Goal: Task Accomplishment & Management: Manage account settings

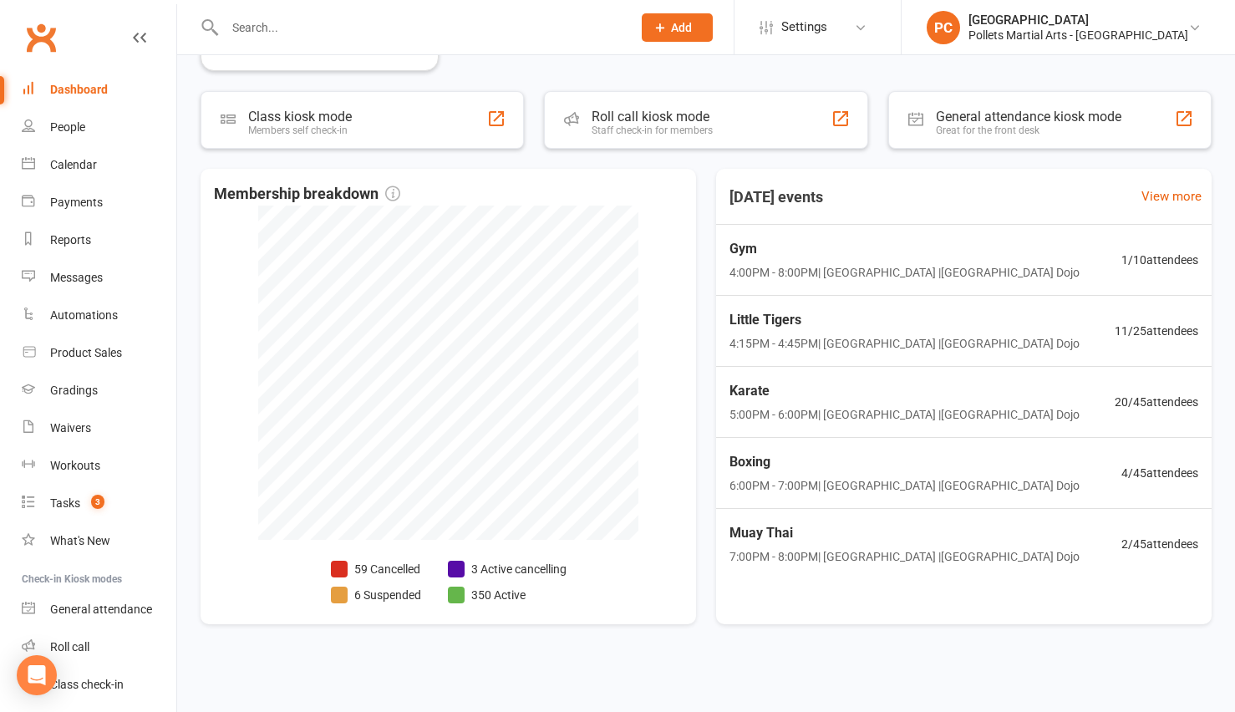
click at [314, 19] on input "text" at bounding box center [420, 27] width 400 height 23
type input "oscar"
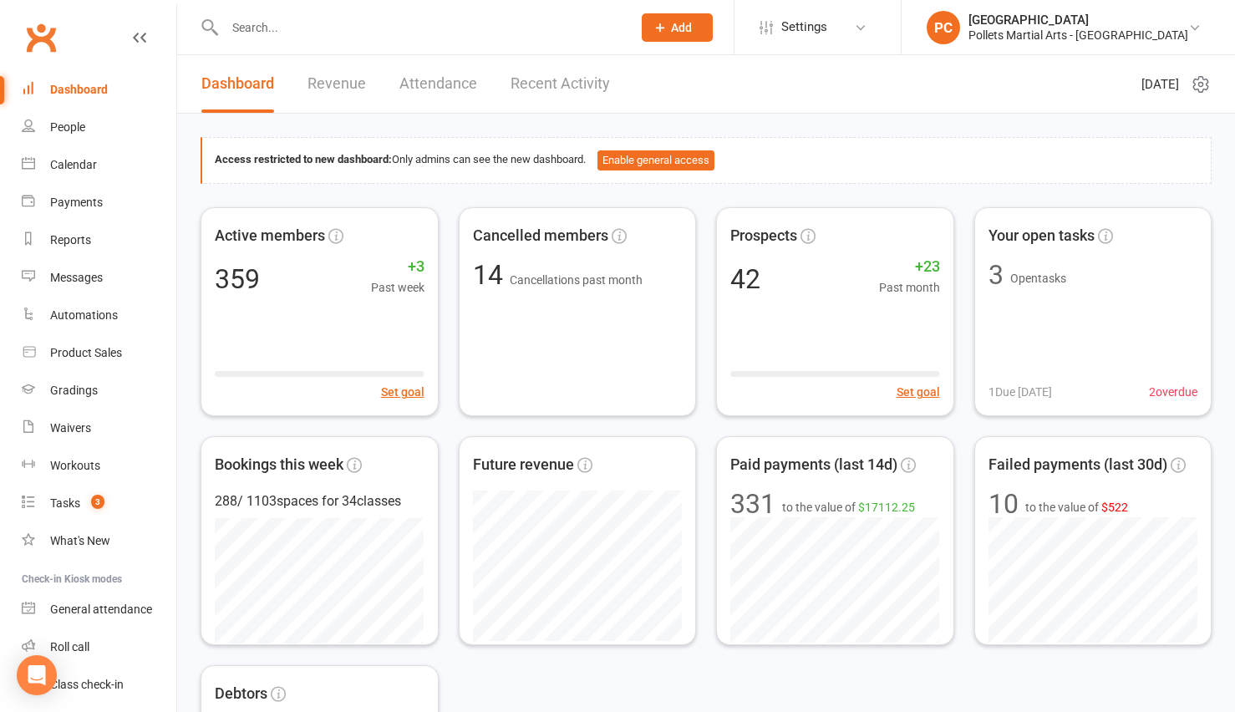
click at [475, 31] on input "text" at bounding box center [420, 27] width 400 height 23
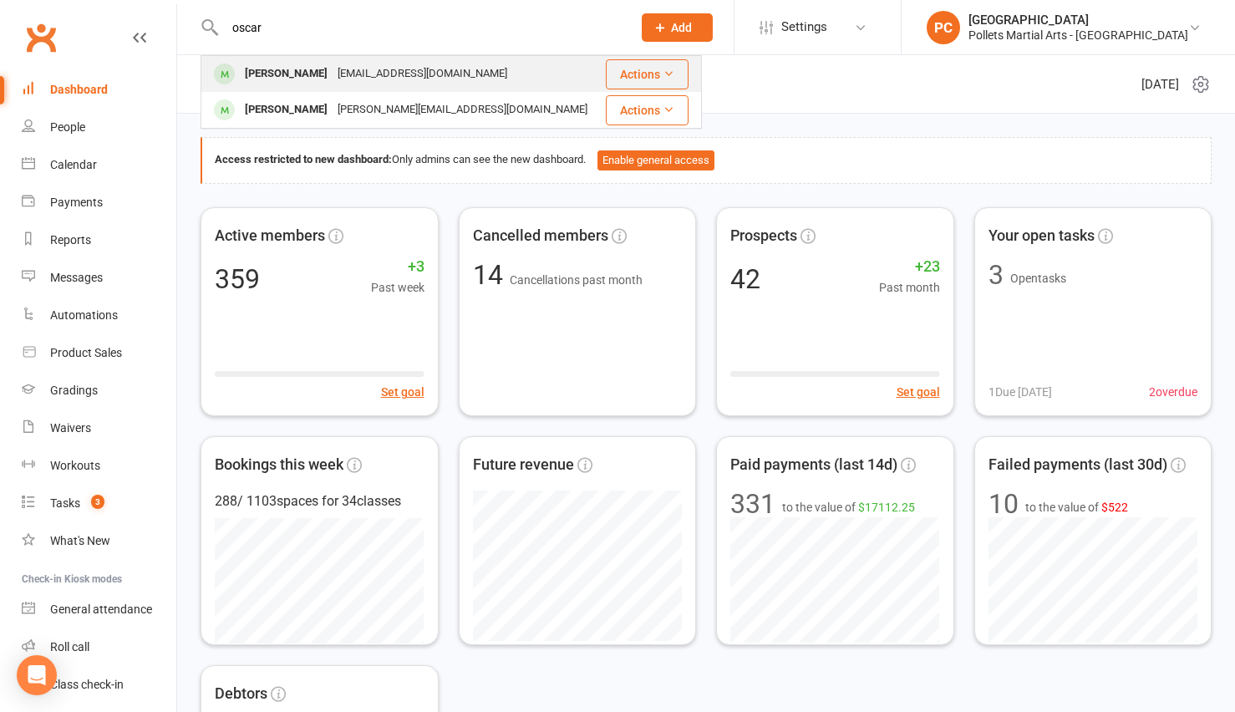
type input "oscar"
click at [392, 85] on div "[EMAIL_ADDRESS][DOMAIN_NAME]" at bounding box center [423, 74] width 180 height 24
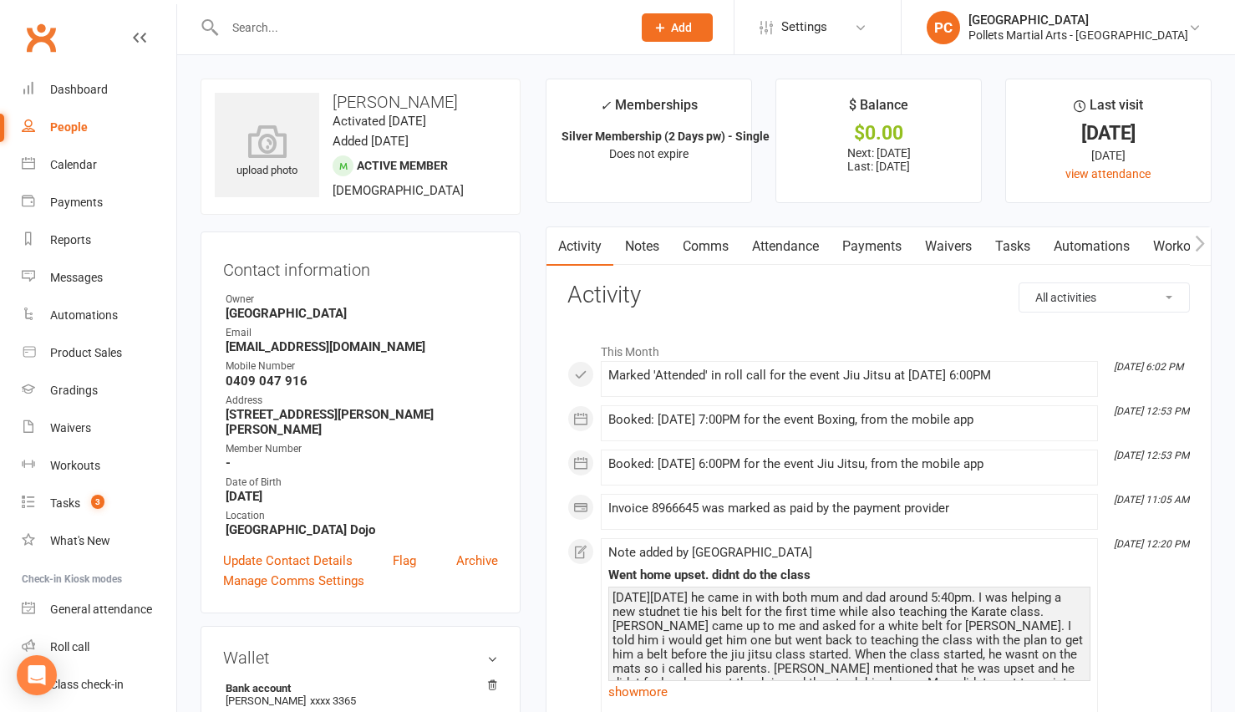
click at [863, 240] on link "Payments" at bounding box center [871, 246] width 83 height 38
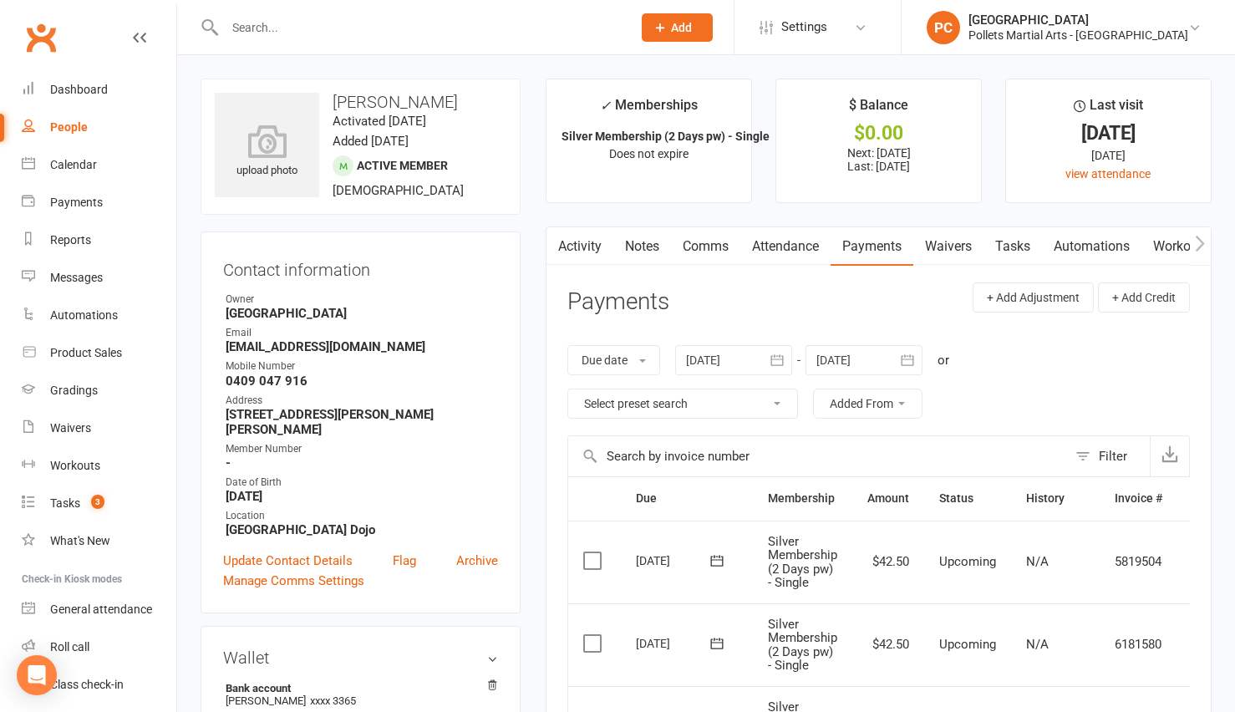
click at [333, 36] on input "text" at bounding box center [420, 27] width 400 height 23
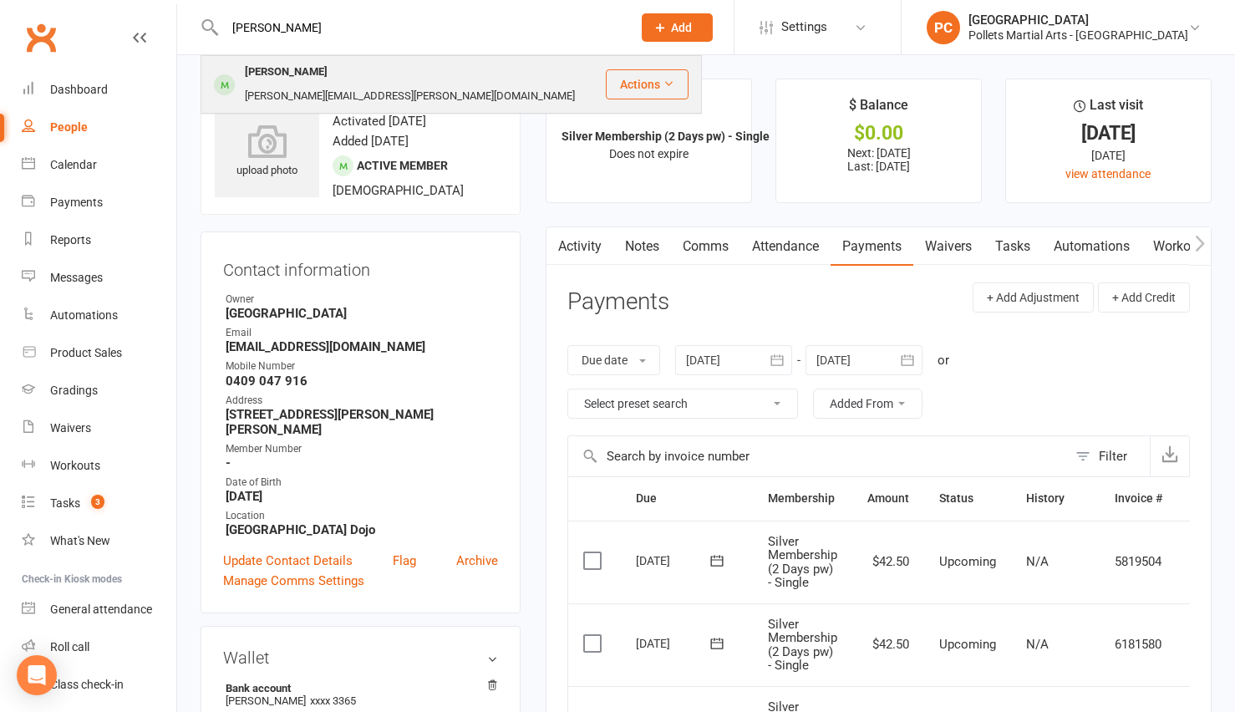
type input "[PERSON_NAME]"
click at [366, 84] on div "[PERSON_NAME][EMAIL_ADDRESS][PERSON_NAME][DOMAIN_NAME]" at bounding box center [410, 96] width 340 height 24
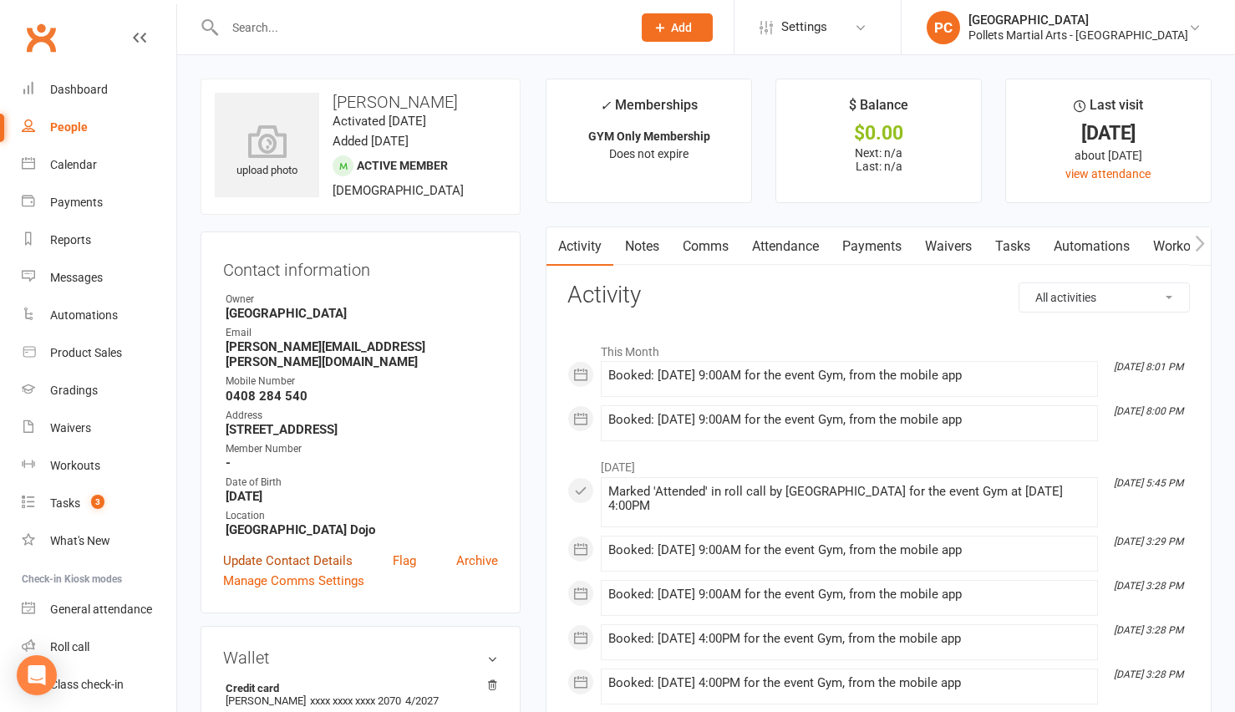
click at [292, 551] on link "Update Contact Details" at bounding box center [287, 561] width 129 height 20
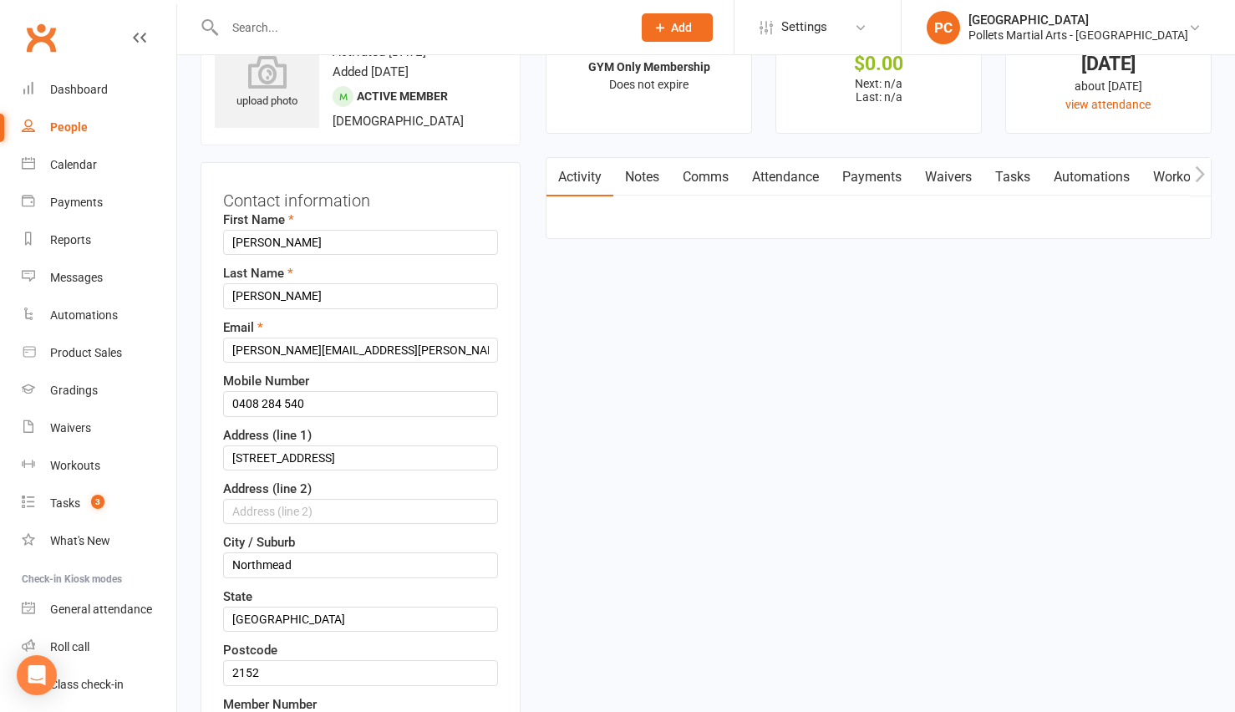
scroll to position [79, 0]
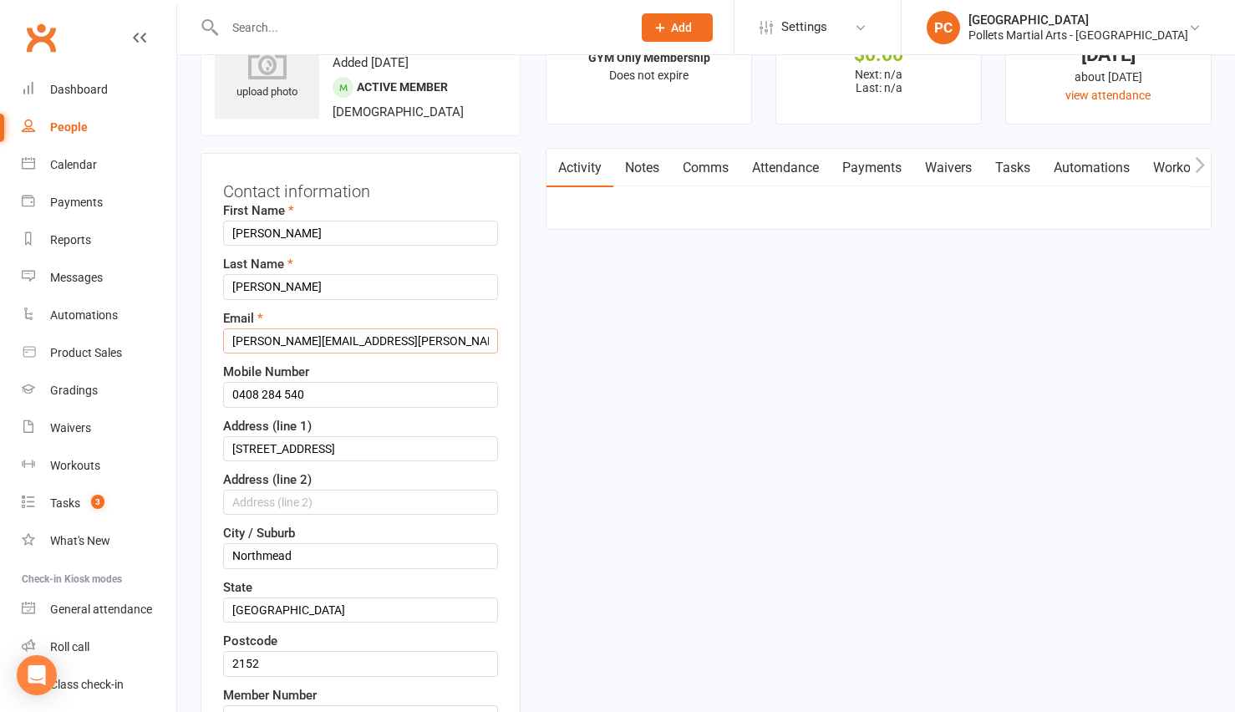
drag, startPoint x: 405, startPoint y: 351, endPoint x: 221, endPoint y: 338, distance: 184.3
click at [221, 338] on div "Contact information First Name [PERSON_NAME] Last Name [PERSON_NAME] Email [PER…" at bounding box center [361, 558] width 320 height 810
paste input "[EMAIL_ADDRESS][DOMAIN_NAME]"
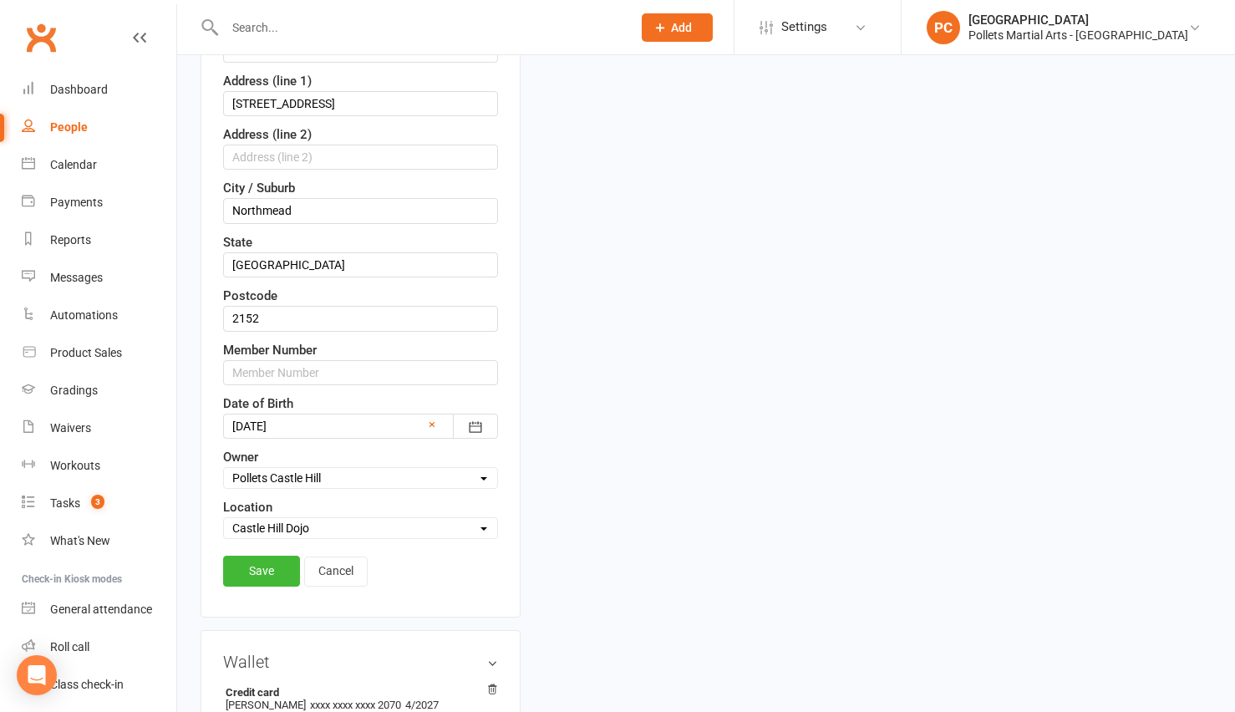
scroll to position [424, 0]
type input "[EMAIL_ADDRESS][DOMAIN_NAME]"
click at [248, 566] on link "Save" at bounding box center [261, 570] width 77 height 30
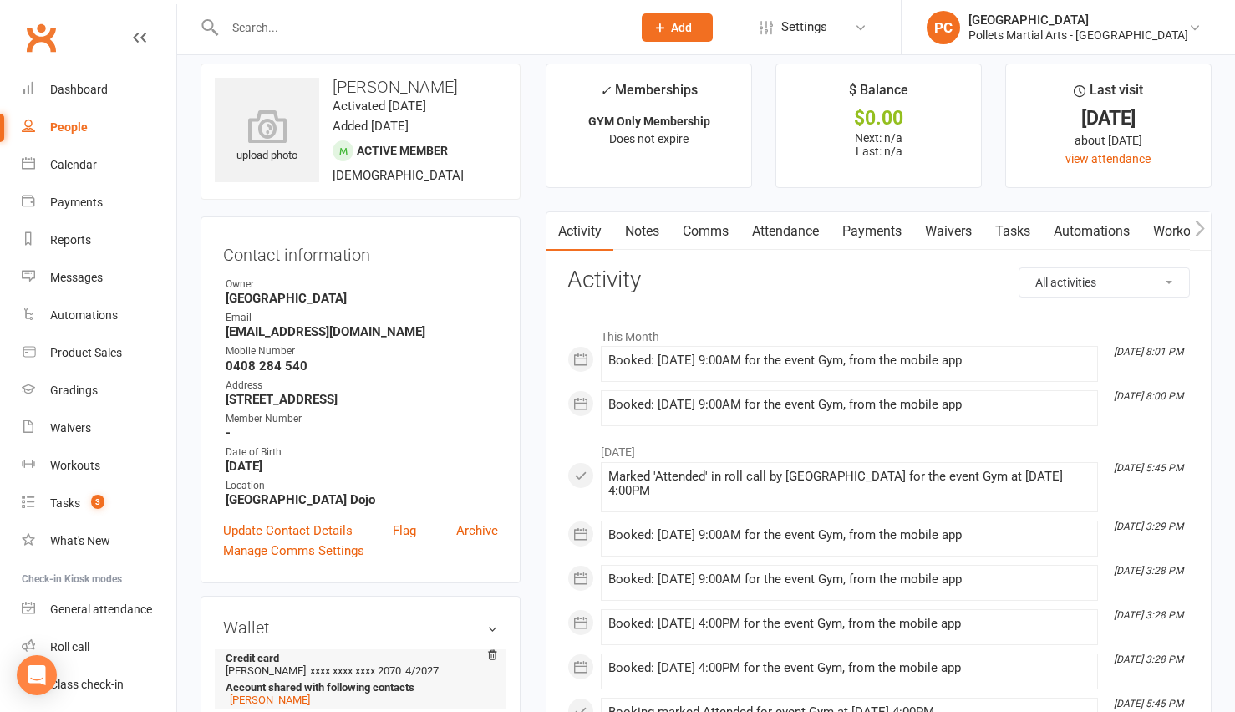
scroll to position [0, 0]
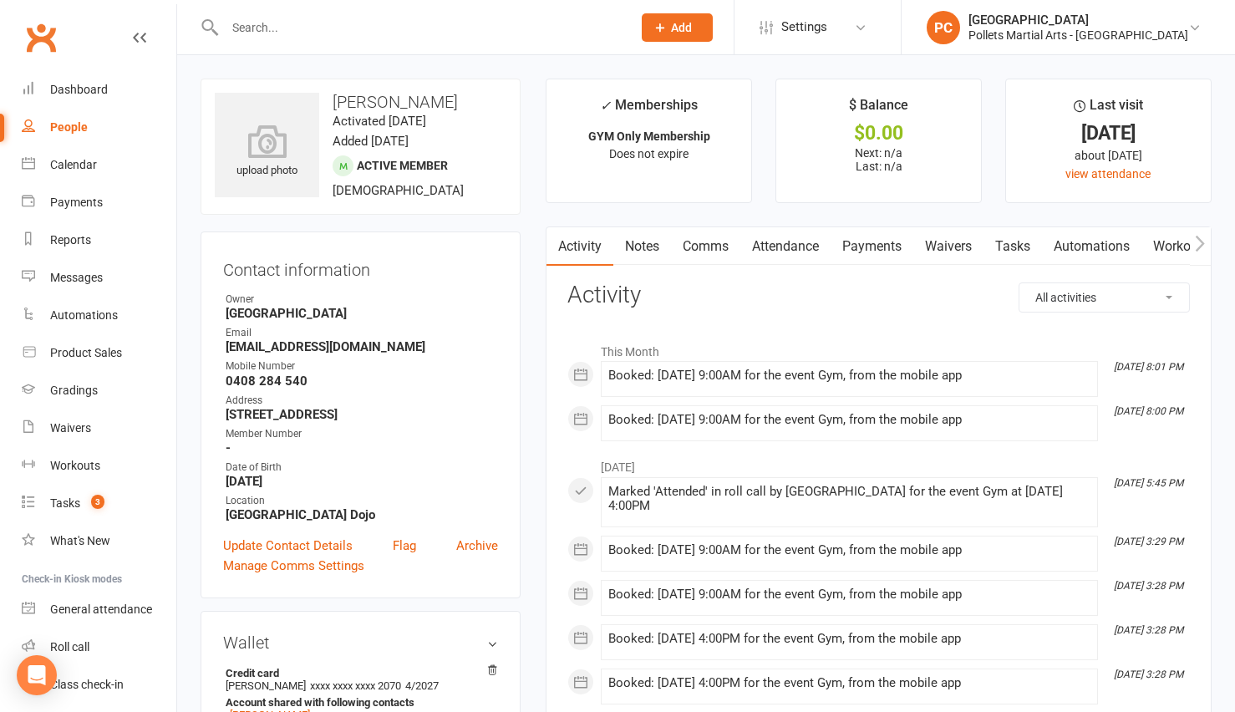
click at [1205, 241] on button "button" at bounding box center [1200, 246] width 21 height 38
click at [1160, 241] on link "Mobile App" at bounding box center [1173, 246] width 90 height 38
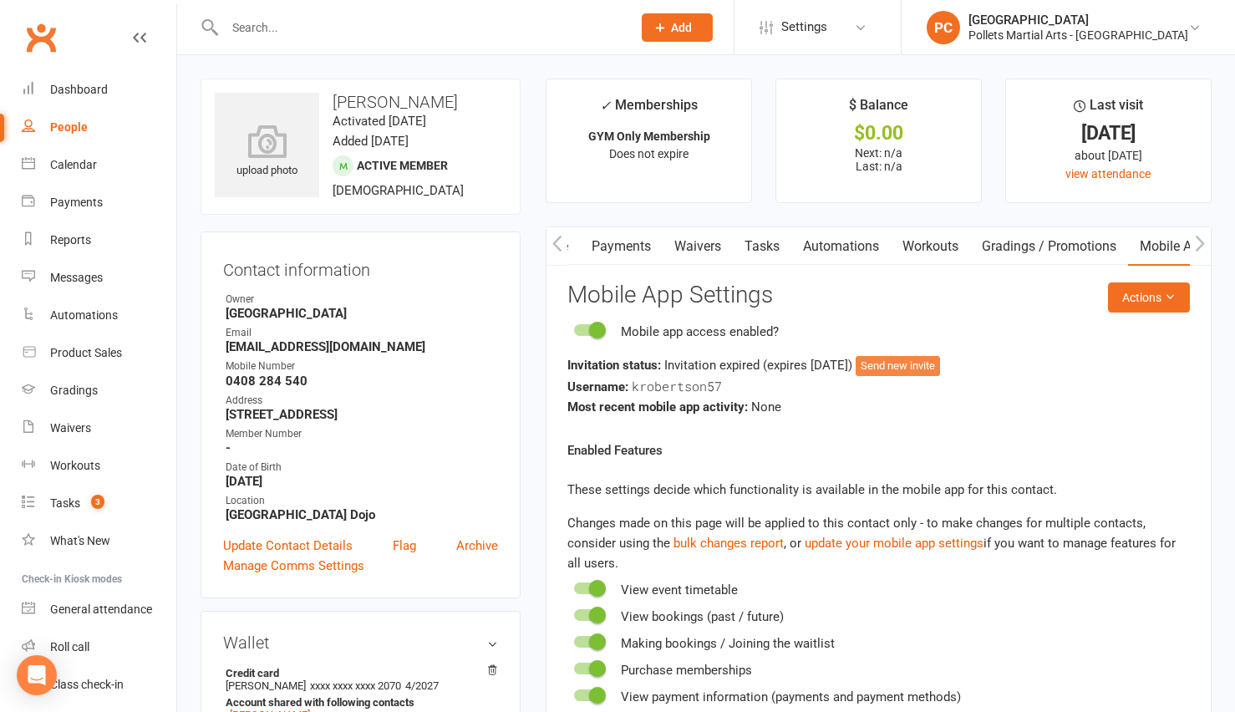
click at [940, 364] on button "Send new invite" at bounding box center [898, 366] width 84 height 20
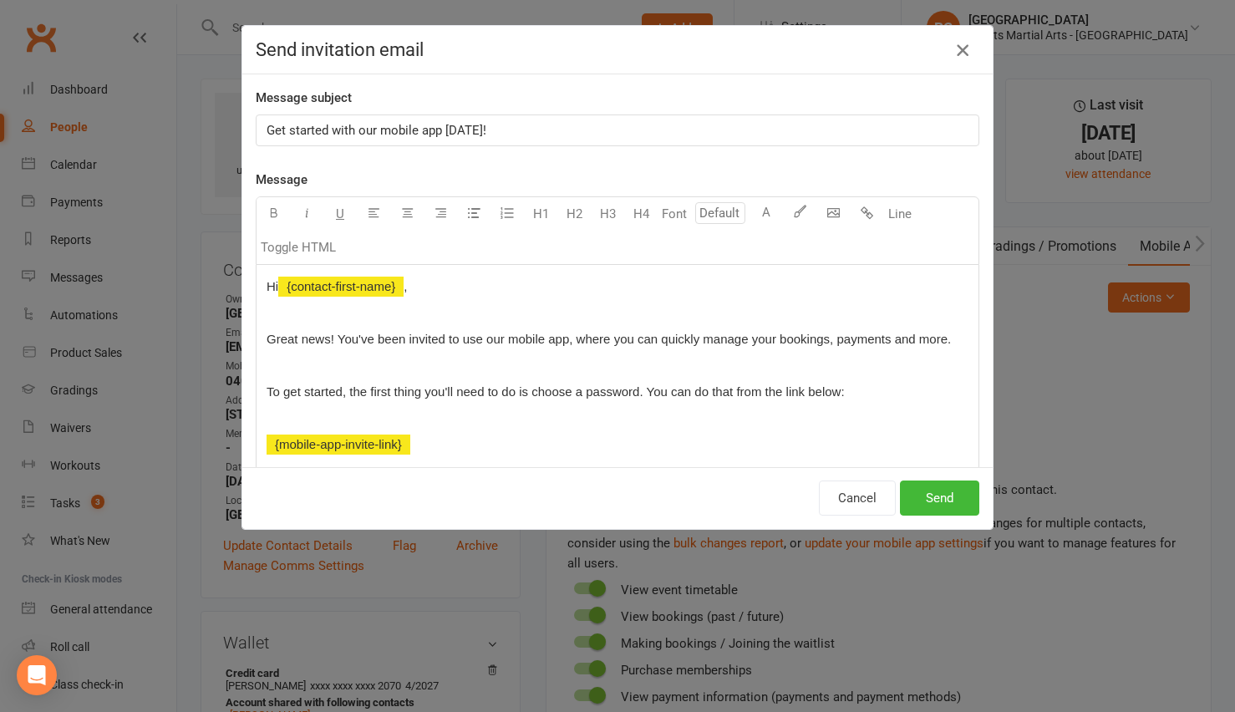
click at [957, 49] on icon "button" at bounding box center [962, 50] width 20 height 20
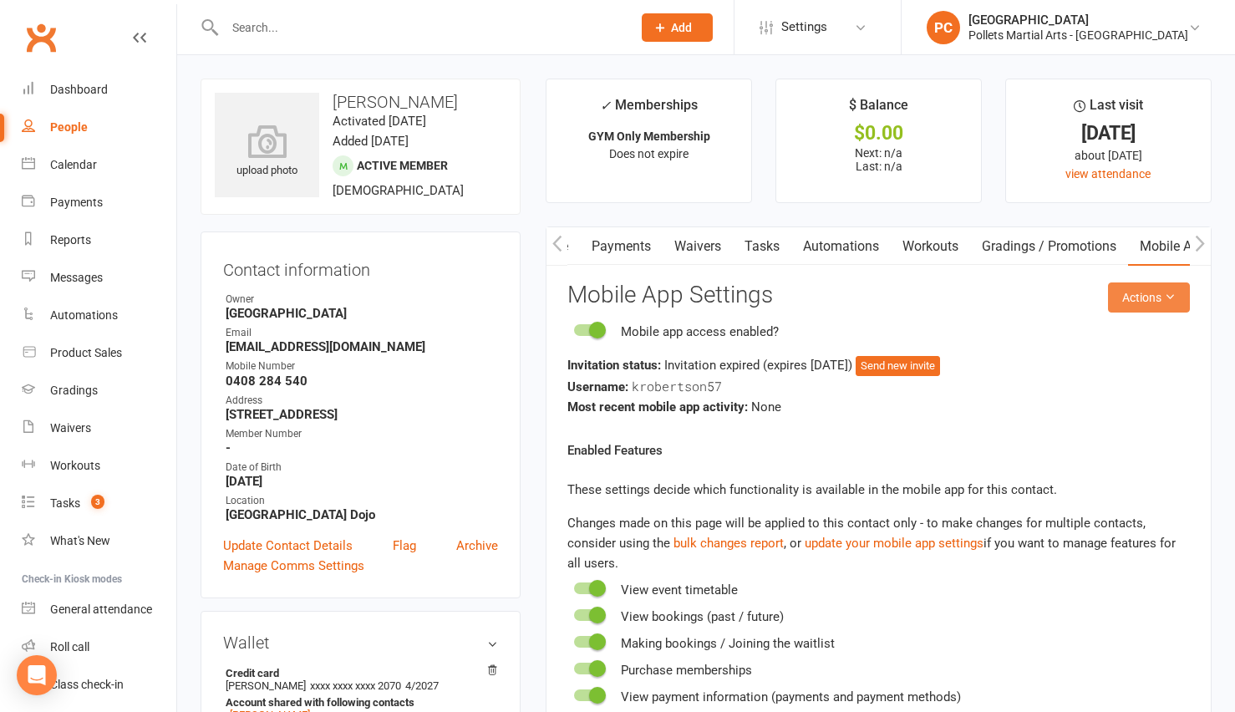
click at [1159, 295] on button "Actions" at bounding box center [1149, 297] width 82 height 30
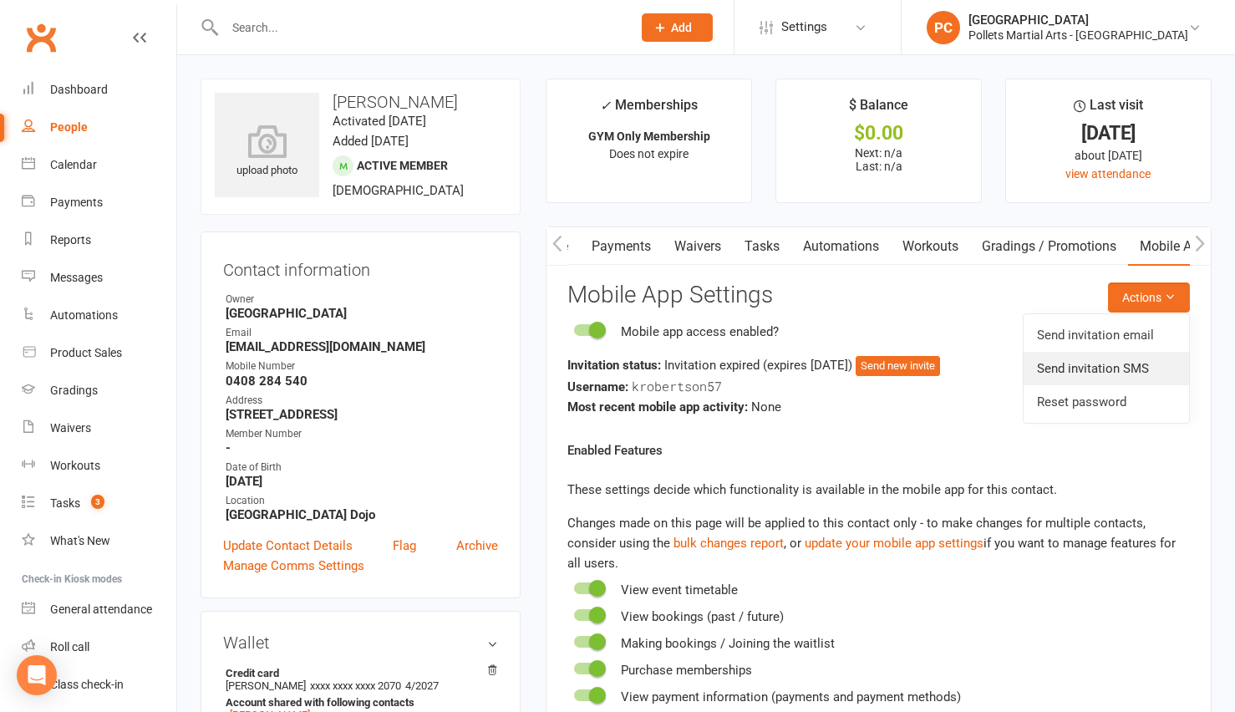
click at [1143, 368] on link "Send invitation SMS" at bounding box center [1105, 368] width 165 height 33
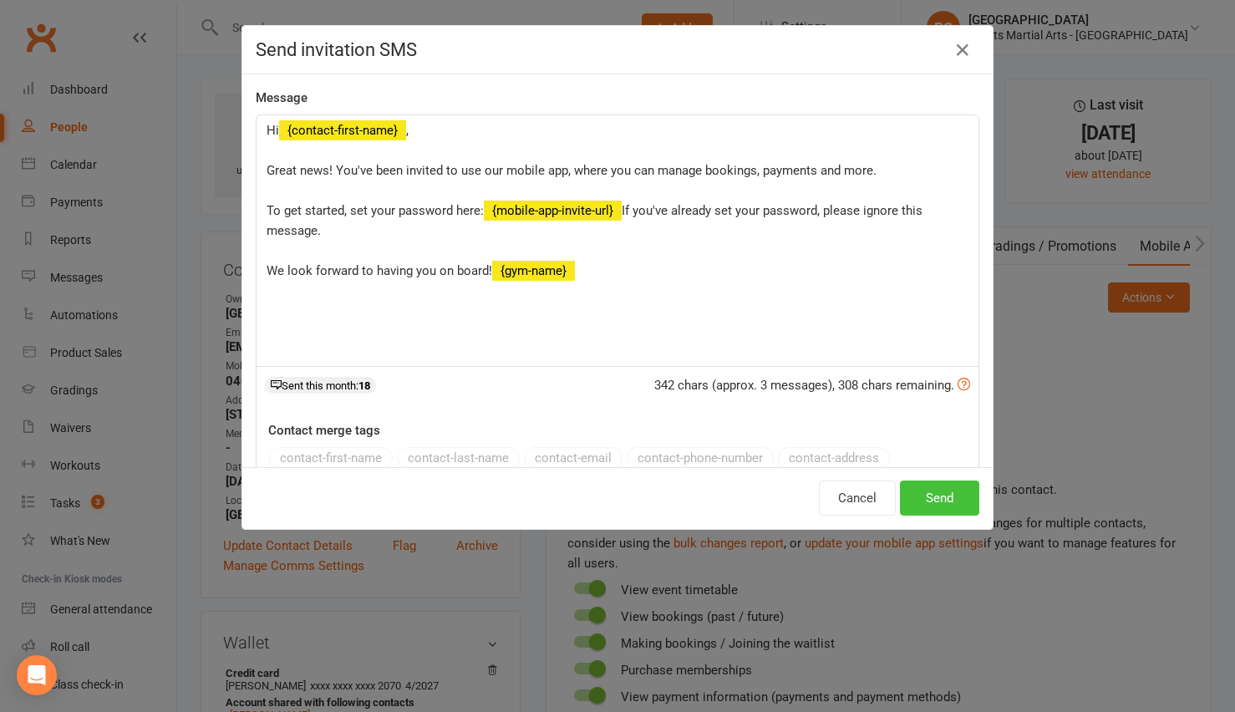
click at [947, 494] on button "Send" at bounding box center [939, 497] width 79 height 35
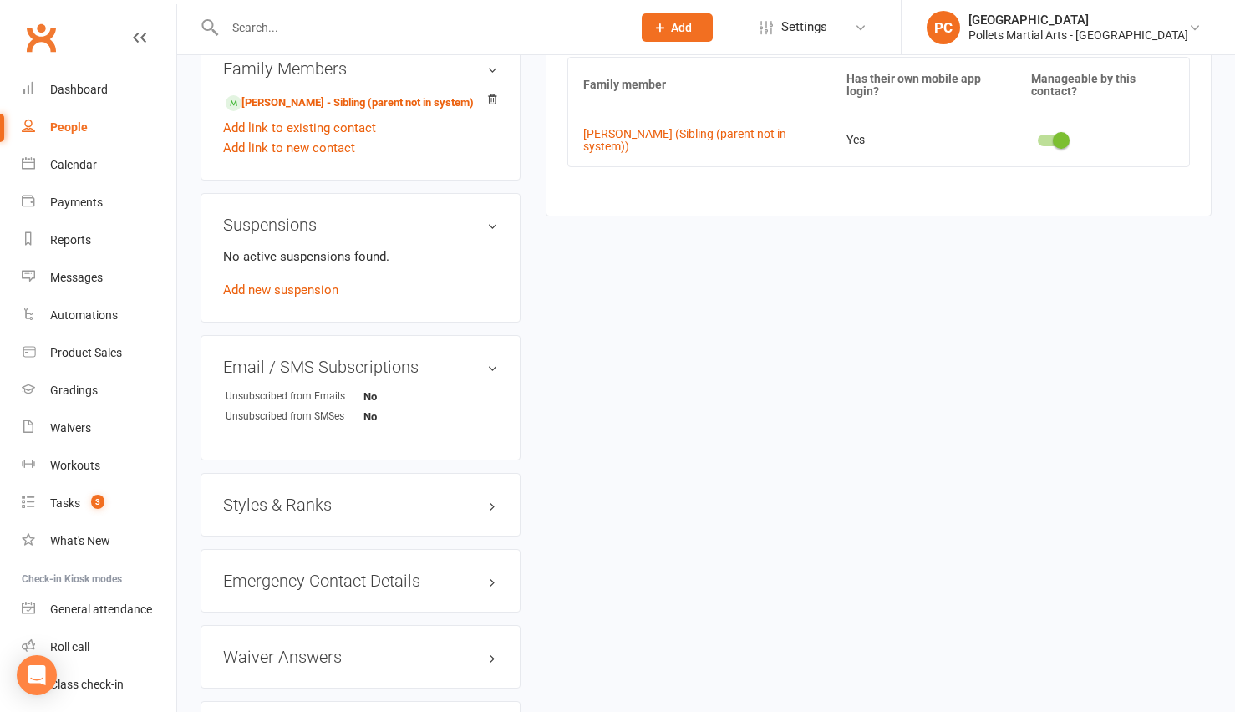
scroll to position [938, 0]
click at [113, 95] on link "Dashboard" at bounding box center [99, 90] width 155 height 38
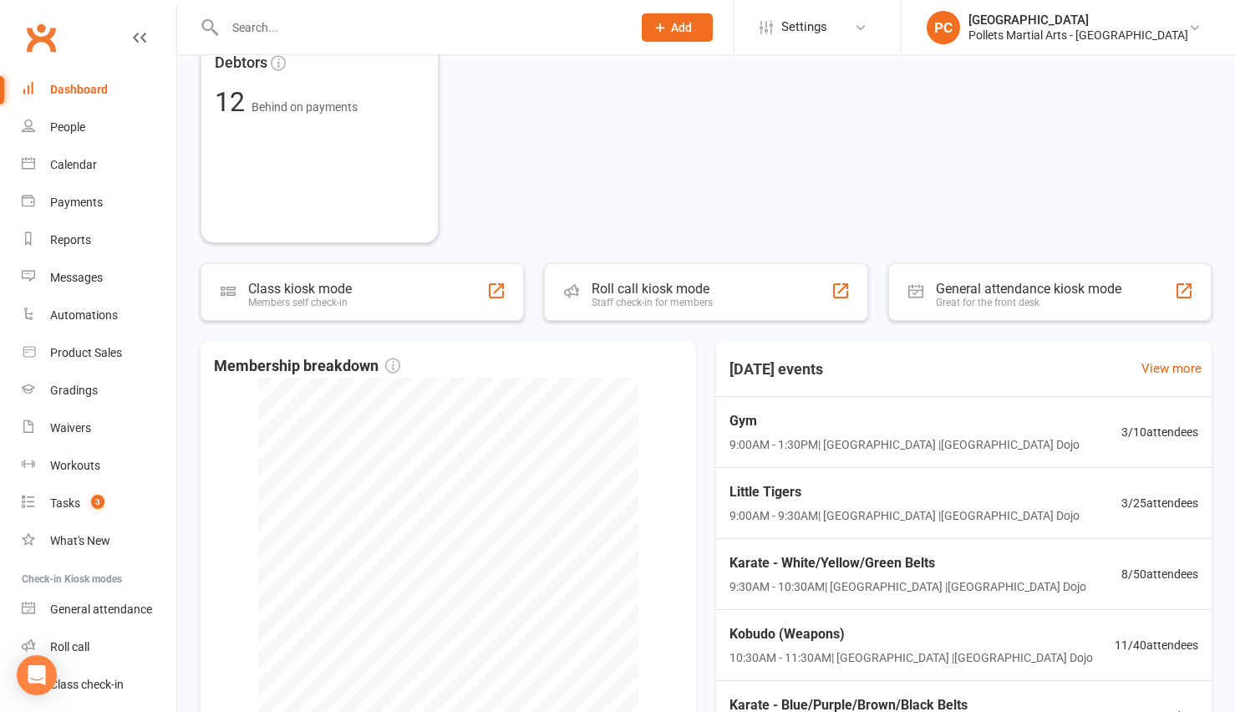
scroll to position [827, 0]
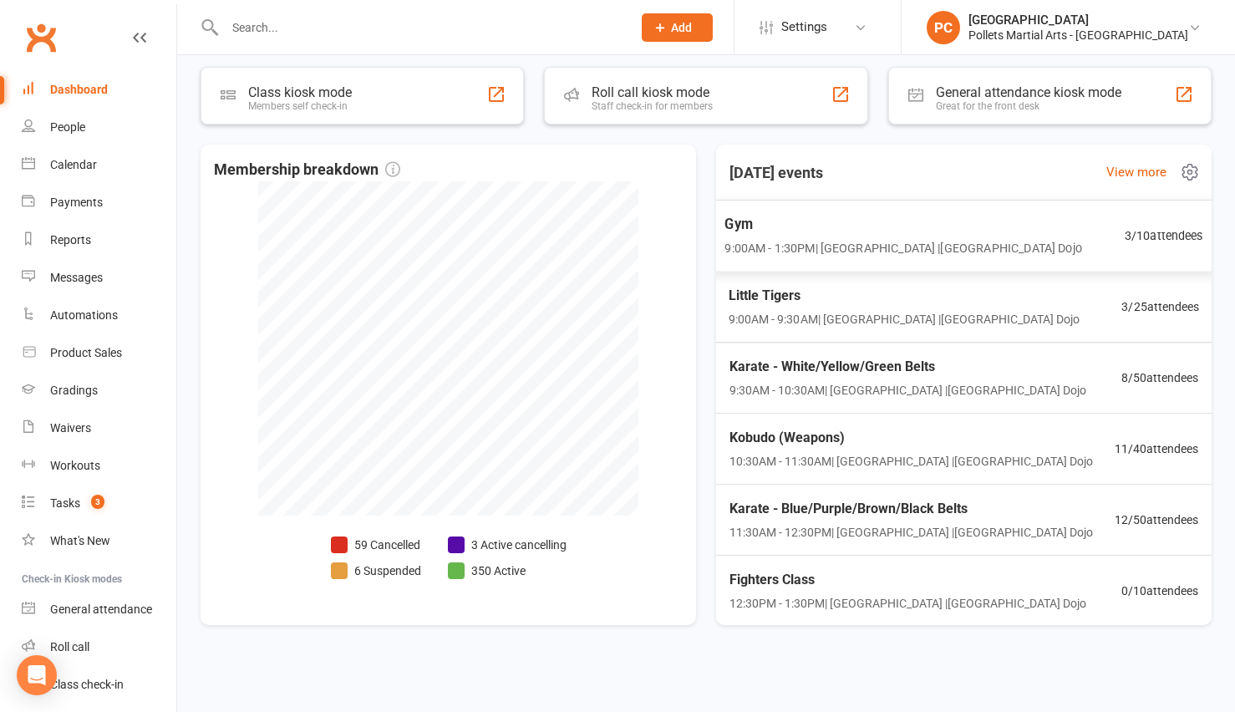
click at [1044, 247] on div "Gym 9:00AM - 1:30PM | [GEOGRAPHIC_DATA] | [GEOGRAPHIC_DATA] Dojo 3 / 10 attende…" at bounding box center [963, 236] width 519 height 73
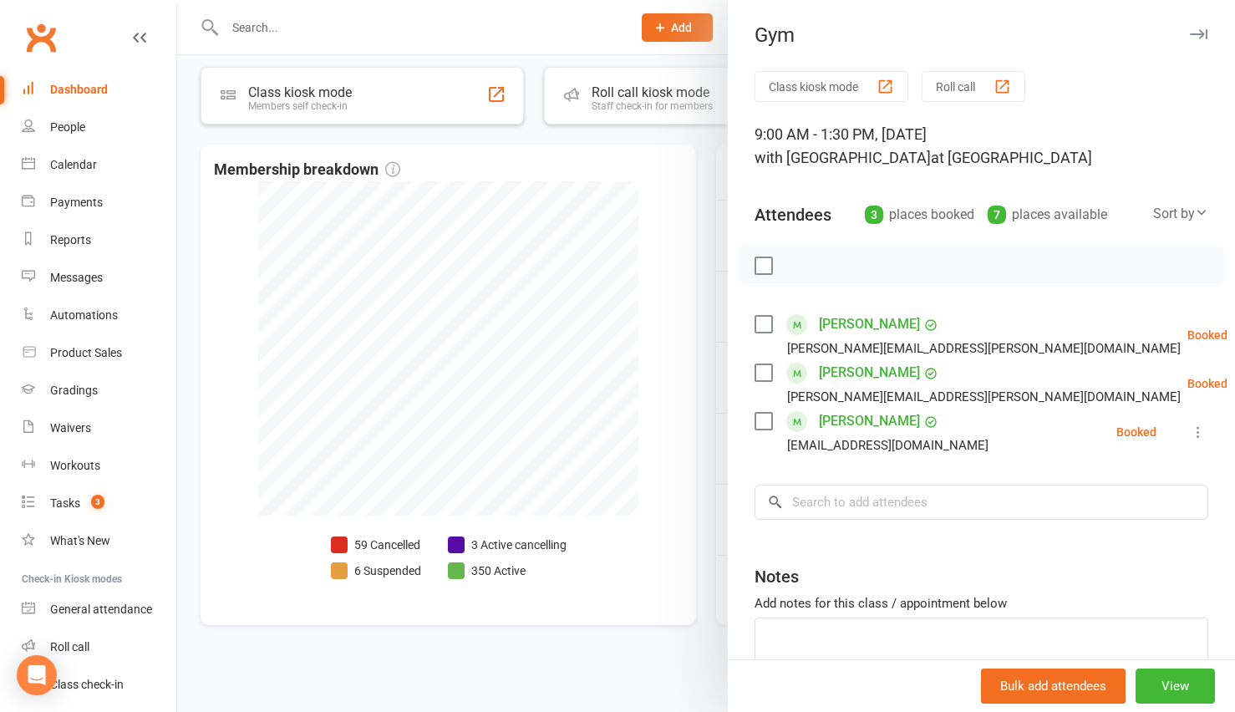
click at [698, 413] on div at bounding box center [706, 356] width 1058 height 712
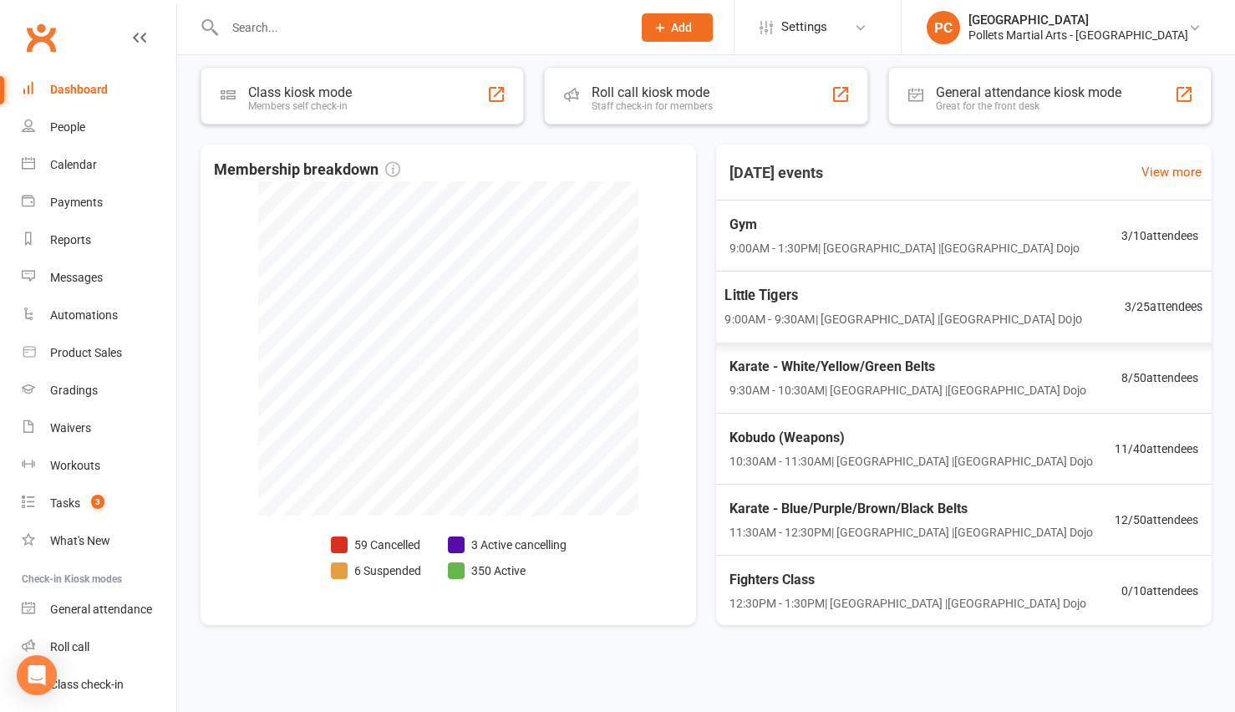
click at [958, 319] on span "9:00AM - 9:30AM | [GEOGRAPHIC_DATA] | [GEOGRAPHIC_DATA]" at bounding box center [902, 319] width 357 height 19
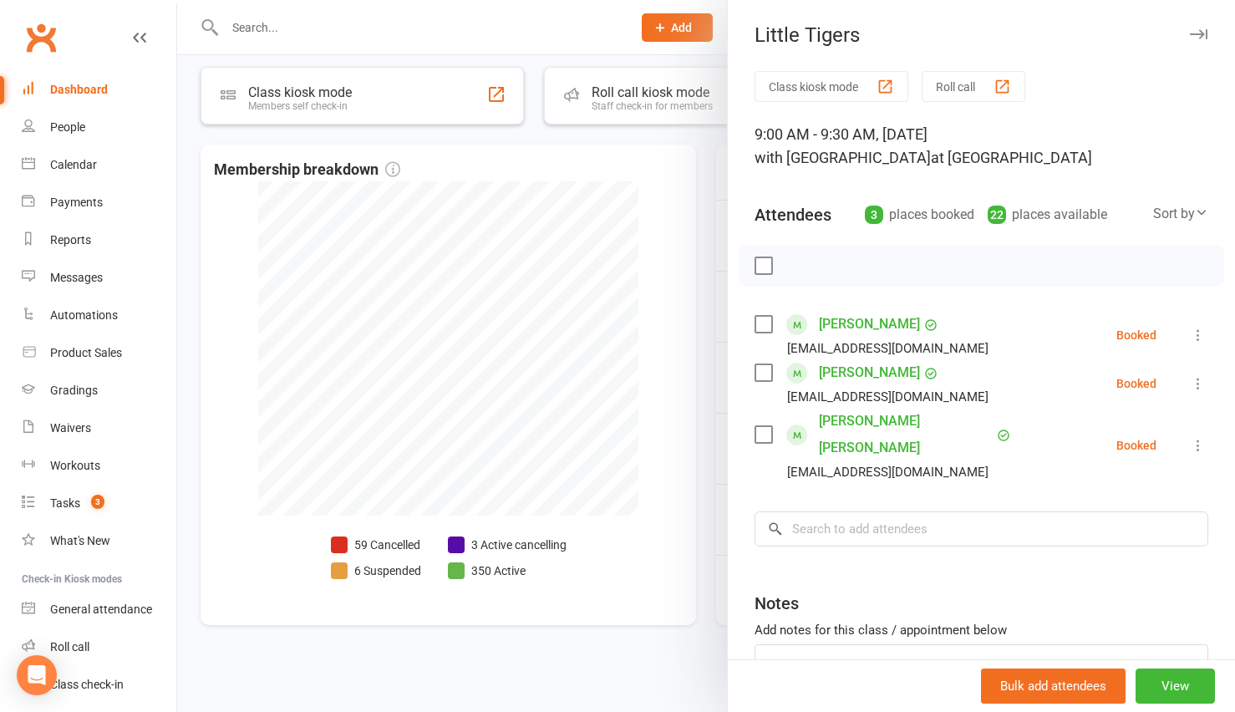
click at [716, 391] on div at bounding box center [706, 356] width 1058 height 712
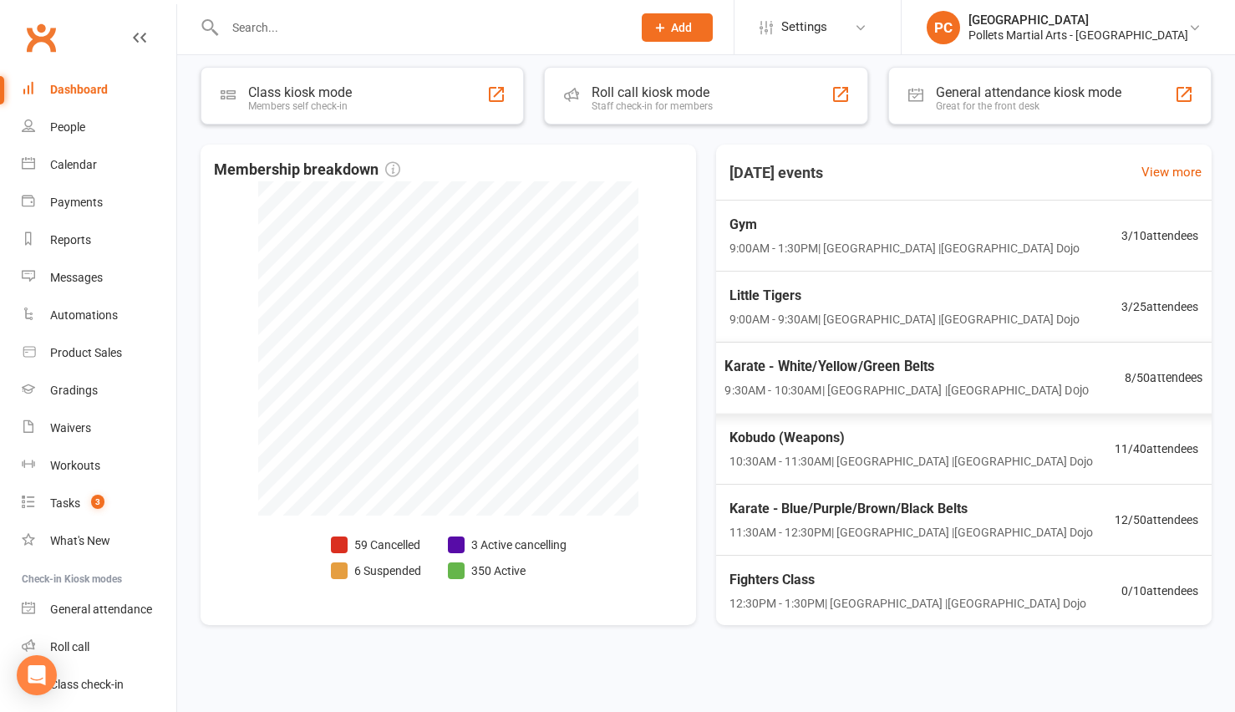
click at [813, 373] on span "Karate - White/Yellow/Green Belts" at bounding box center [906, 367] width 364 height 22
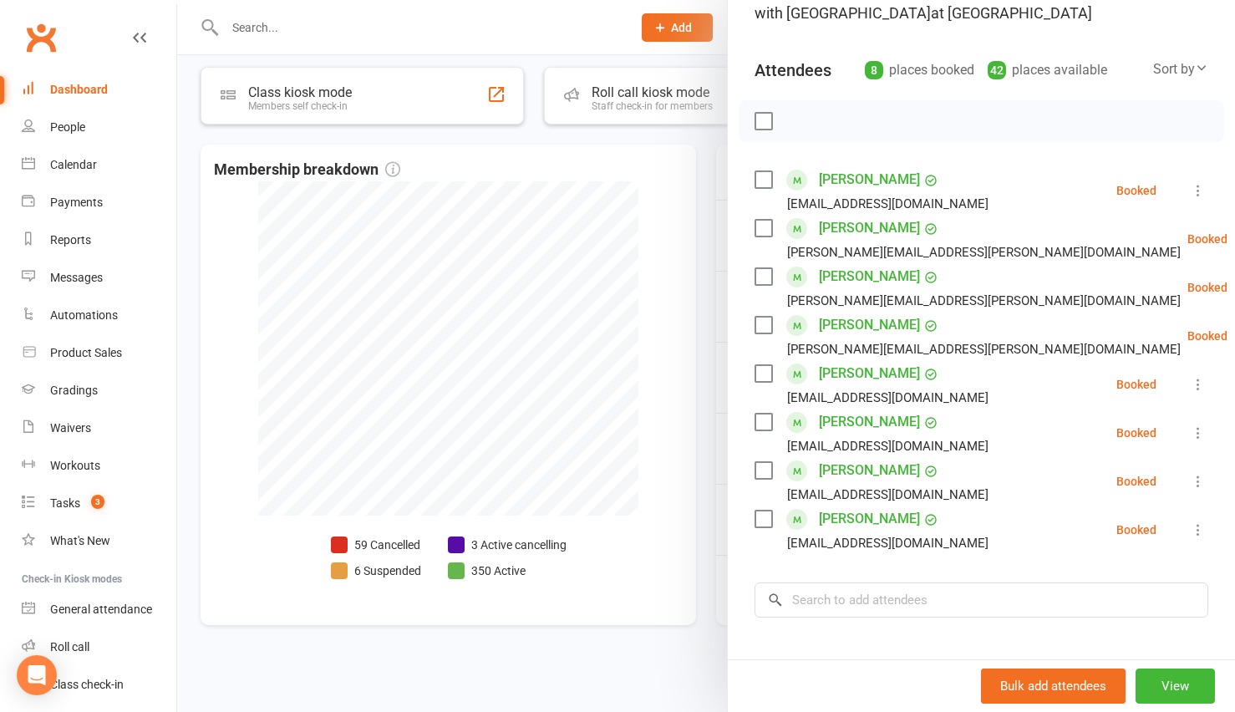
scroll to position [150, 0]
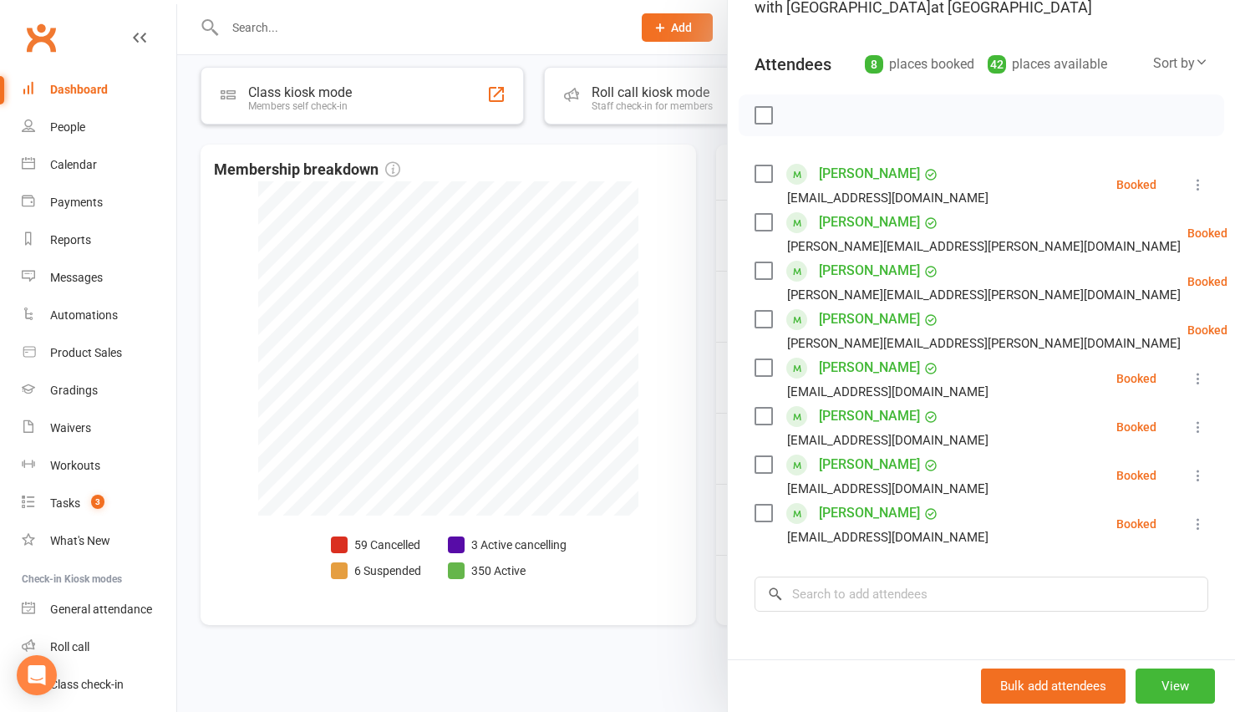
click at [702, 448] on div at bounding box center [706, 356] width 1058 height 712
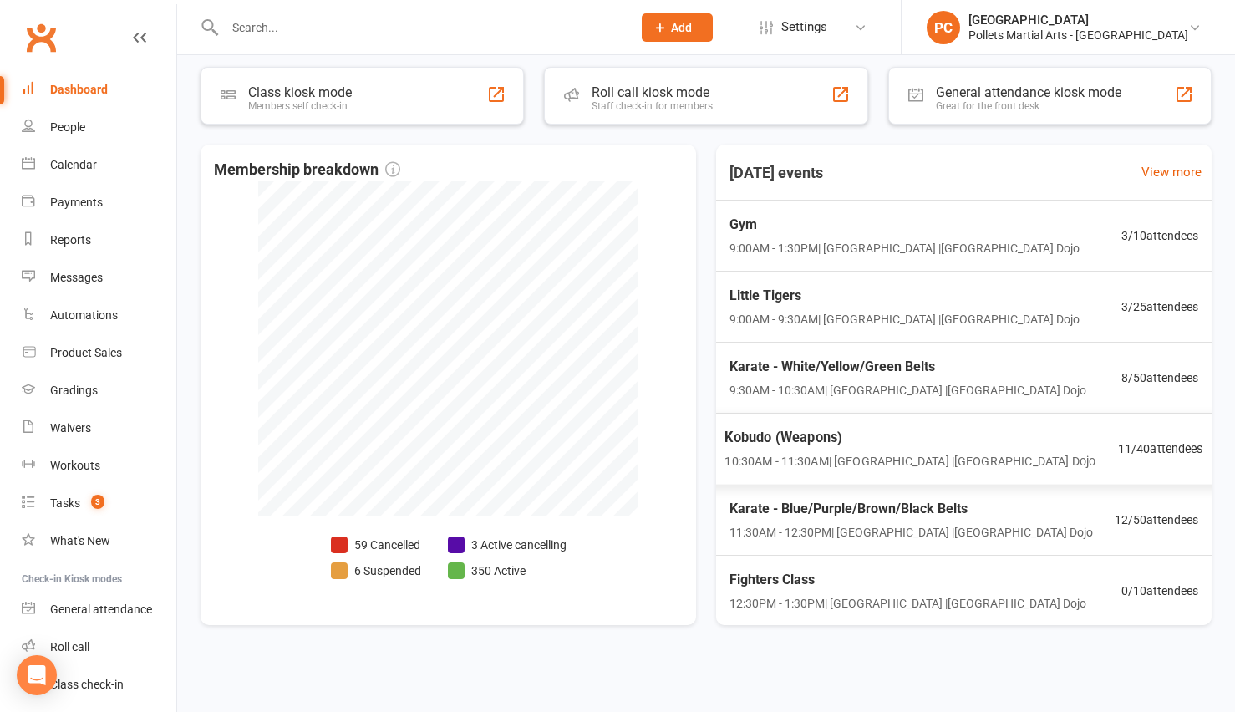
click at [908, 443] on span "Kobudo (Weapons)" at bounding box center [909, 438] width 371 height 22
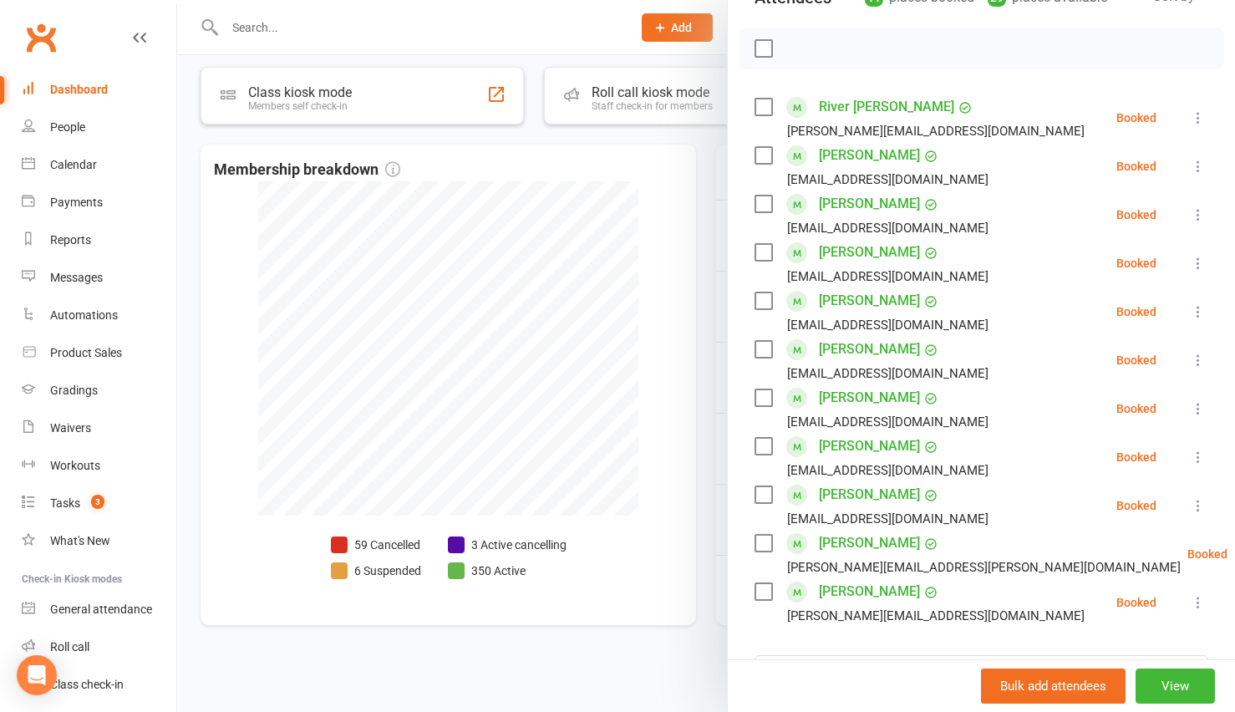
scroll to position [216, 0]
click at [698, 457] on div at bounding box center [706, 356] width 1058 height 712
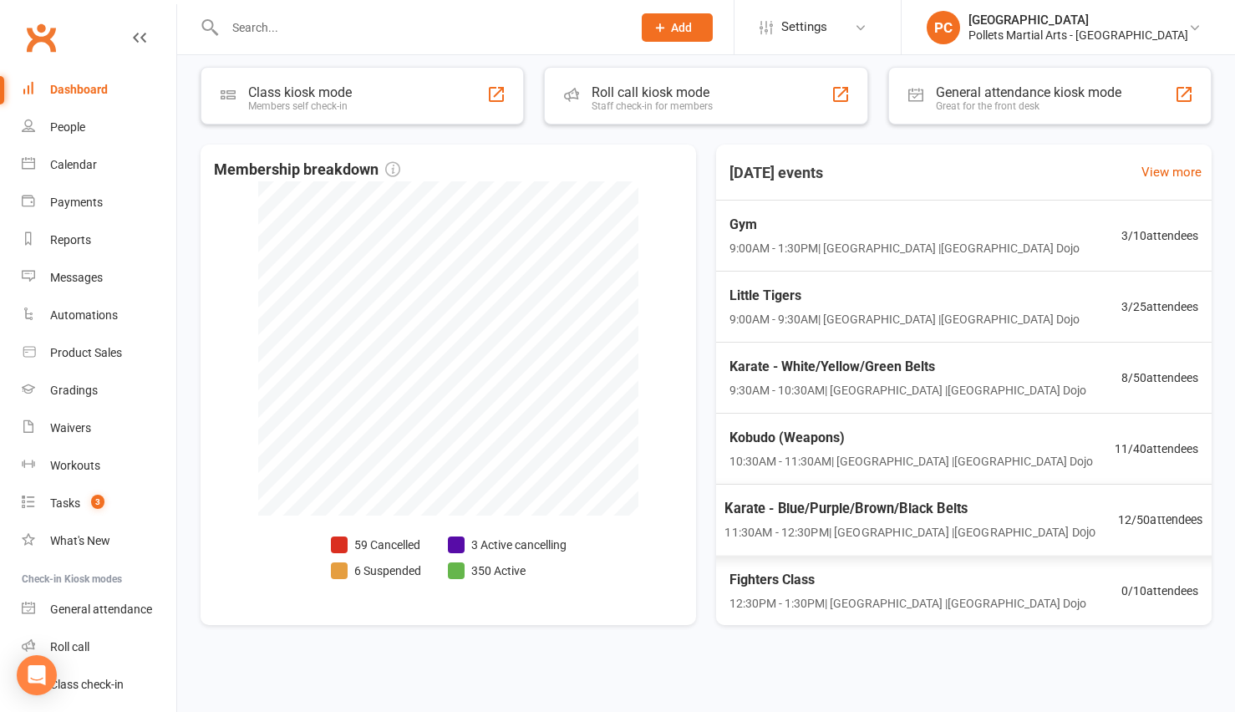
click at [936, 520] on div "Karate - Blue/Purple/Brown/Black Belts 11:30AM - 12:30PM | [GEOGRAPHIC_DATA] | …" at bounding box center [909, 520] width 371 height 44
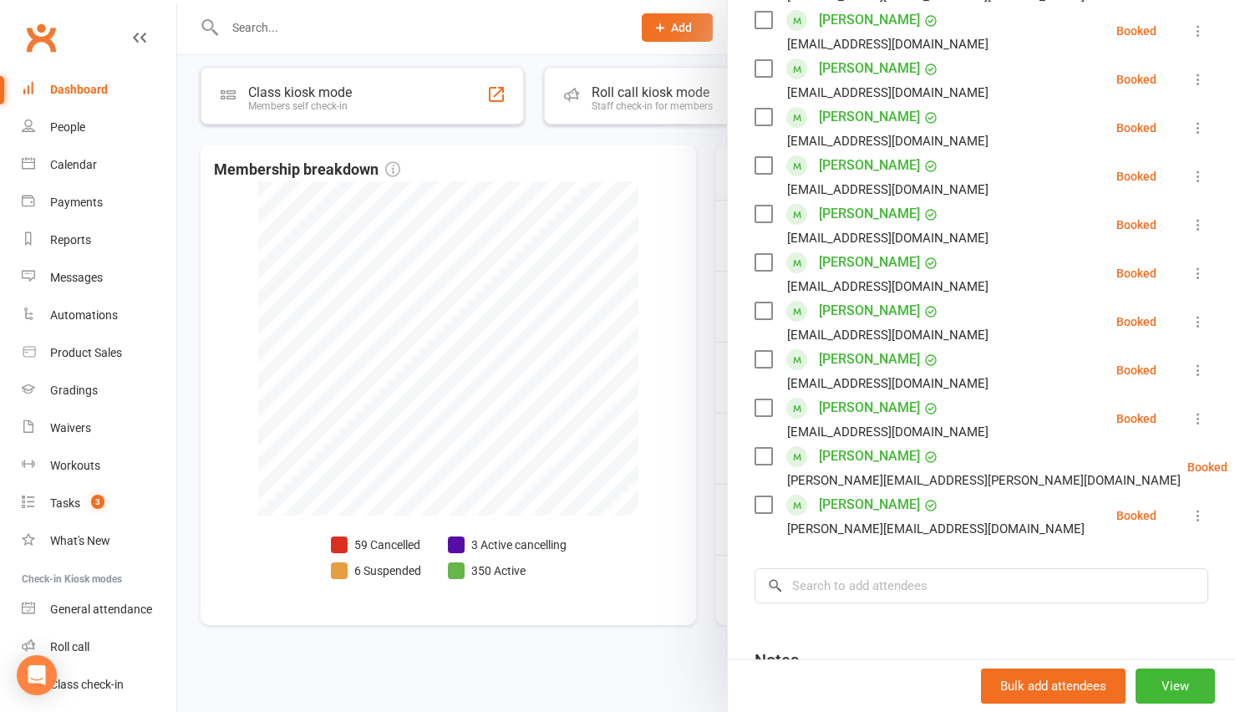
scroll to position [357, 0]
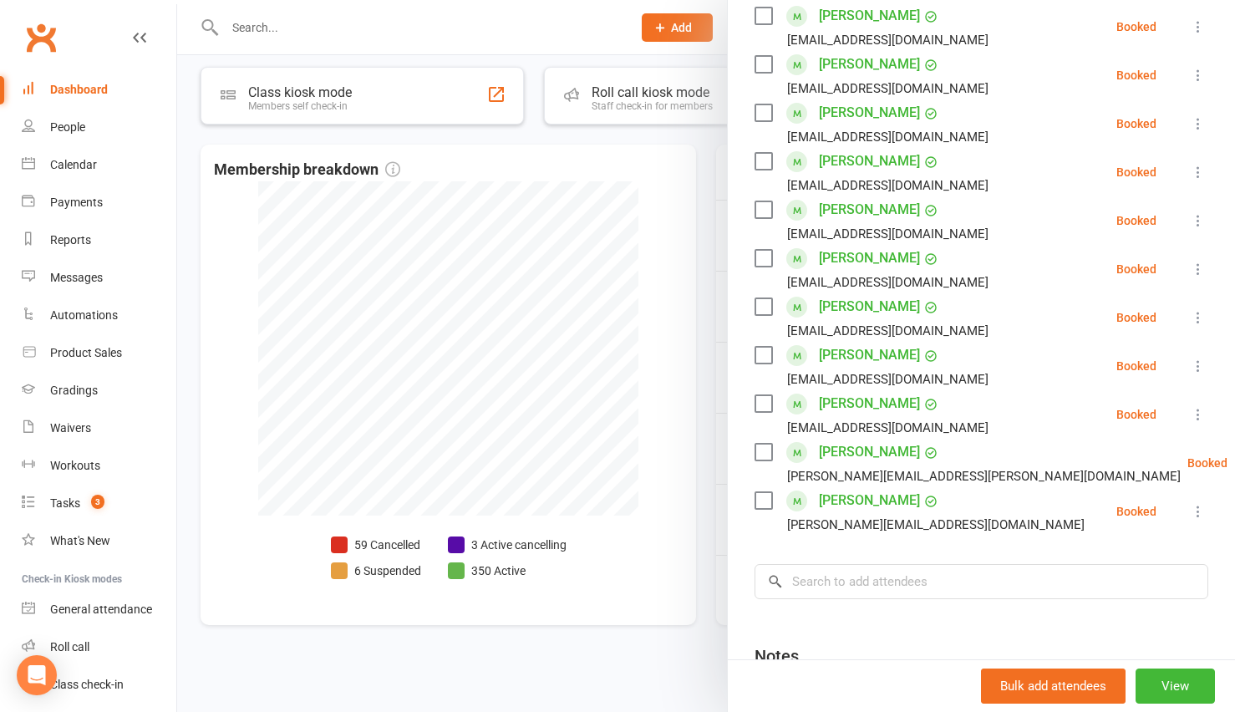
click at [715, 457] on div at bounding box center [706, 356] width 1058 height 712
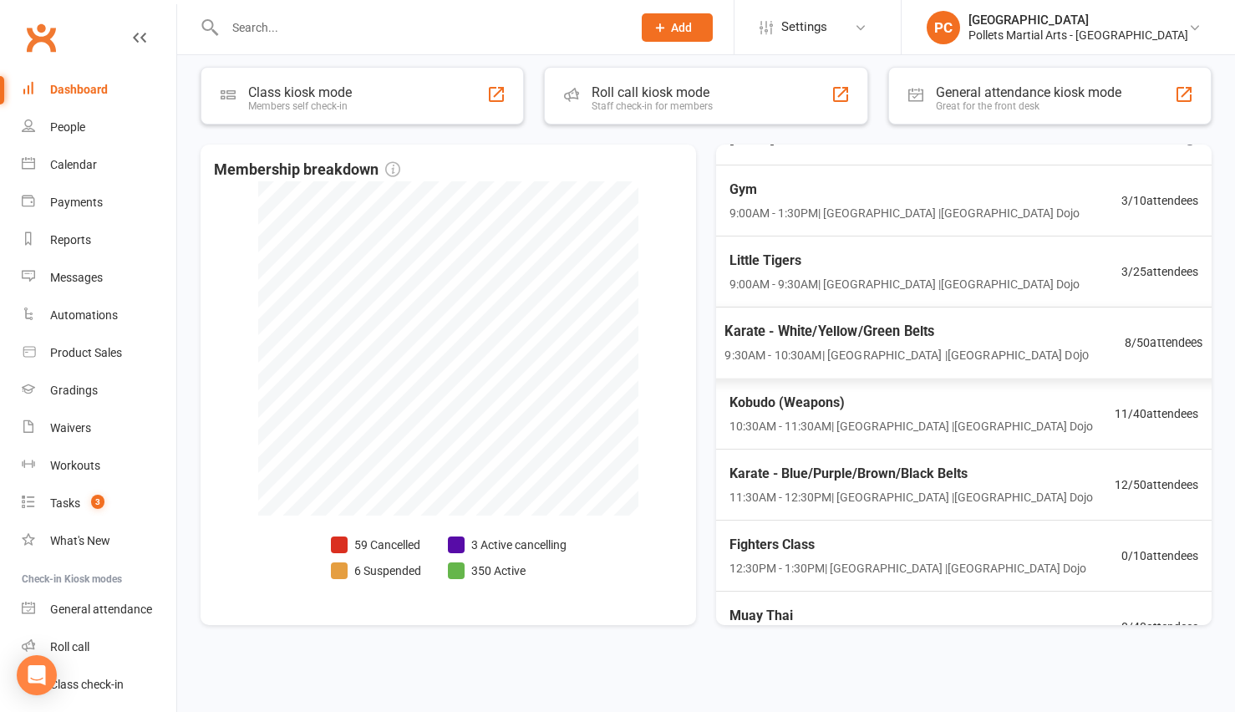
scroll to position [13, 0]
